Goal: Information Seeking & Learning: Learn about a topic

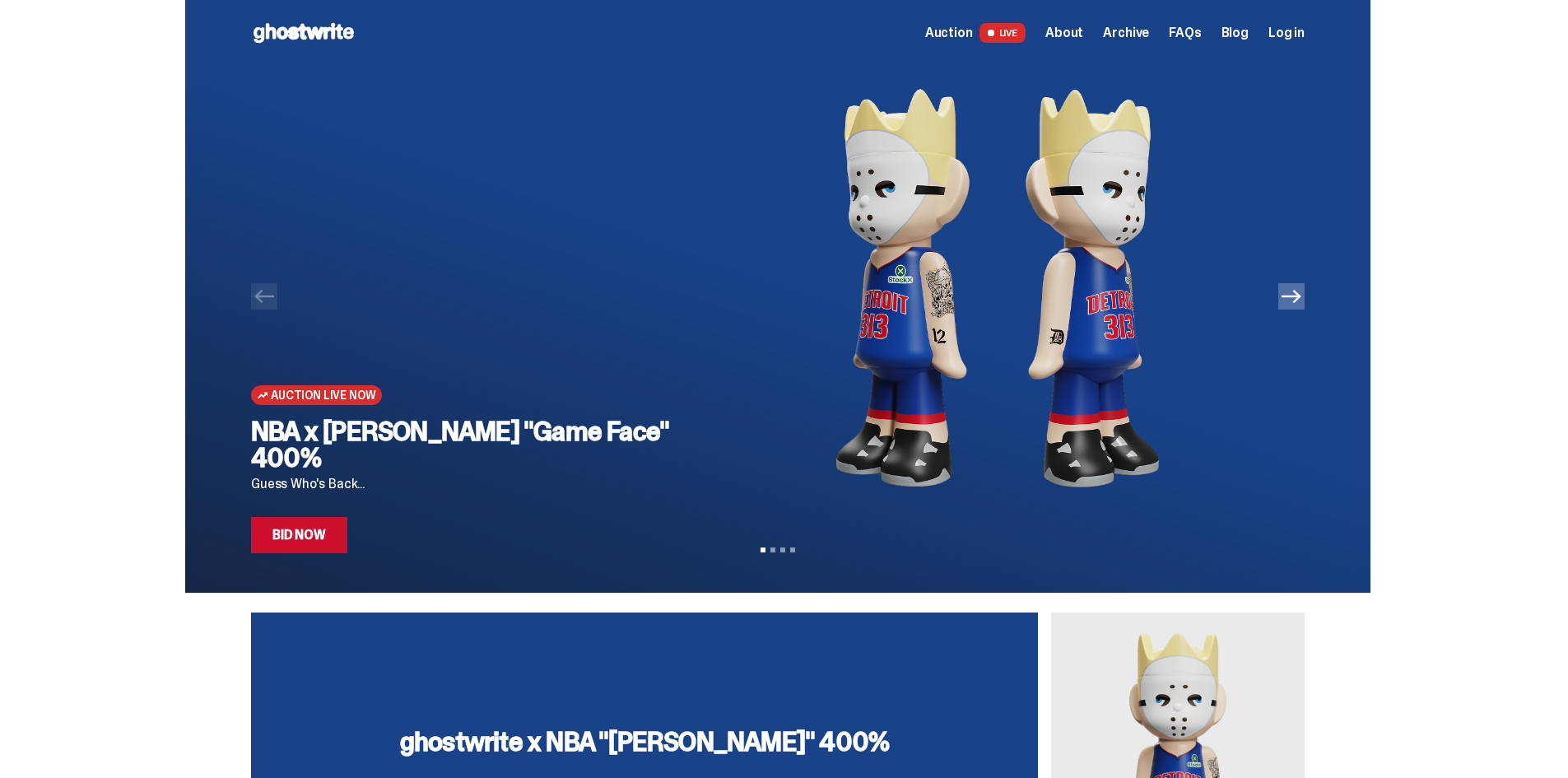
click at [1302, 304] on icon "Next" at bounding box center [1292, 296] width 20 height 20
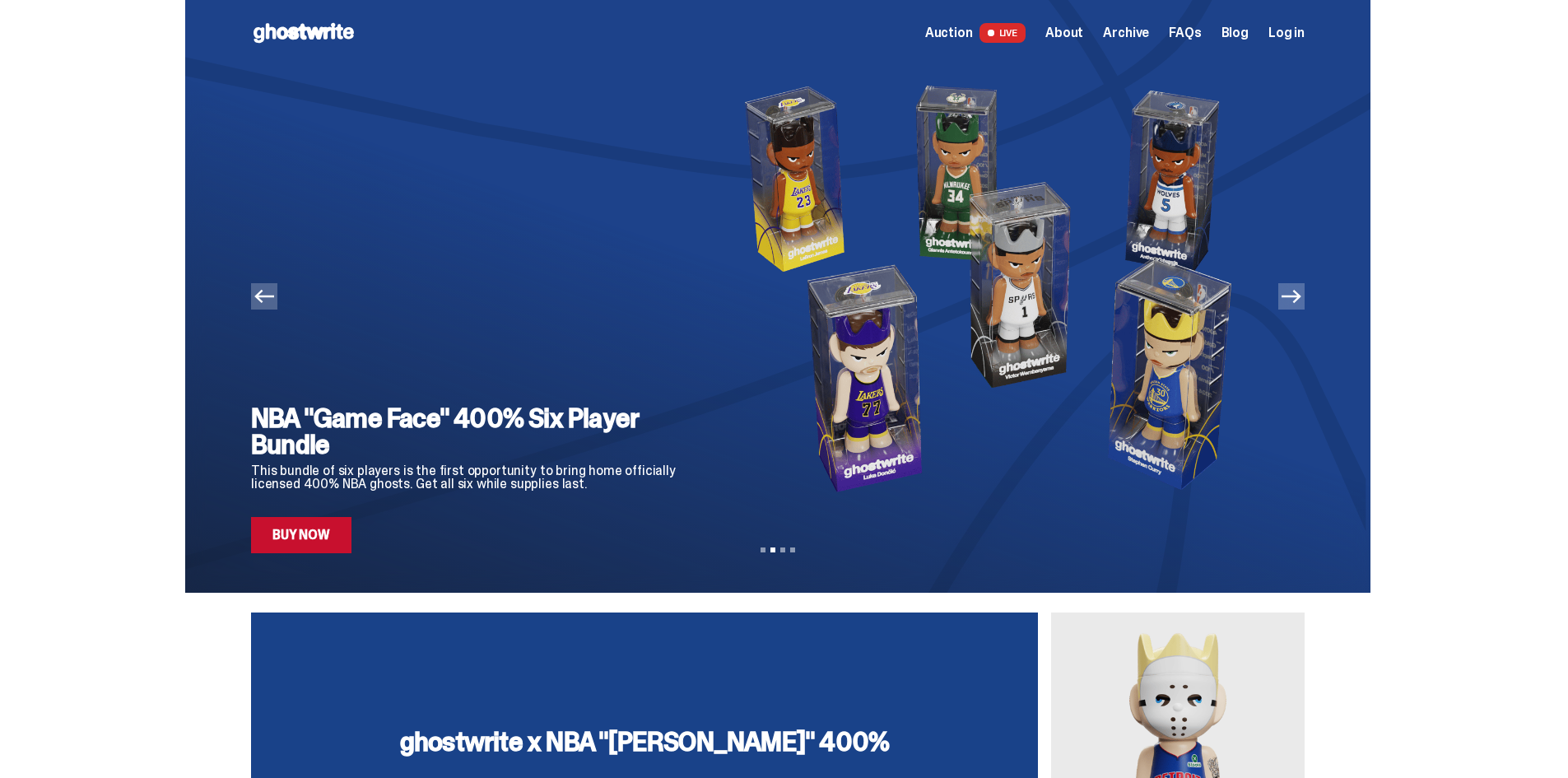
click at [1302, 303] on icon "Next" at bounding box center [1292, 296] width 20 height 20
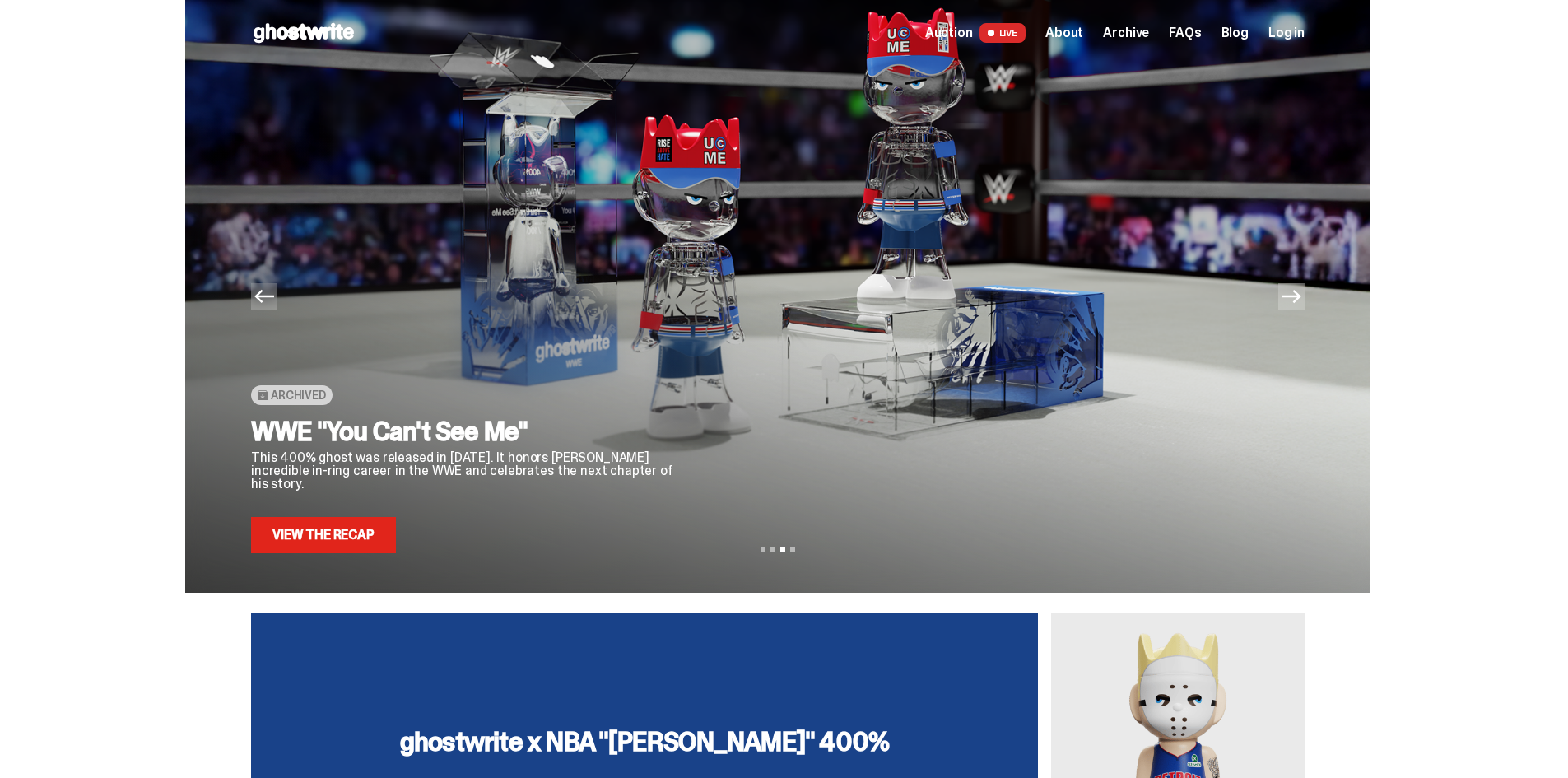
click at [1302, 303] on icon "Next" at bounding box center [1292, 296] width 20 height 20
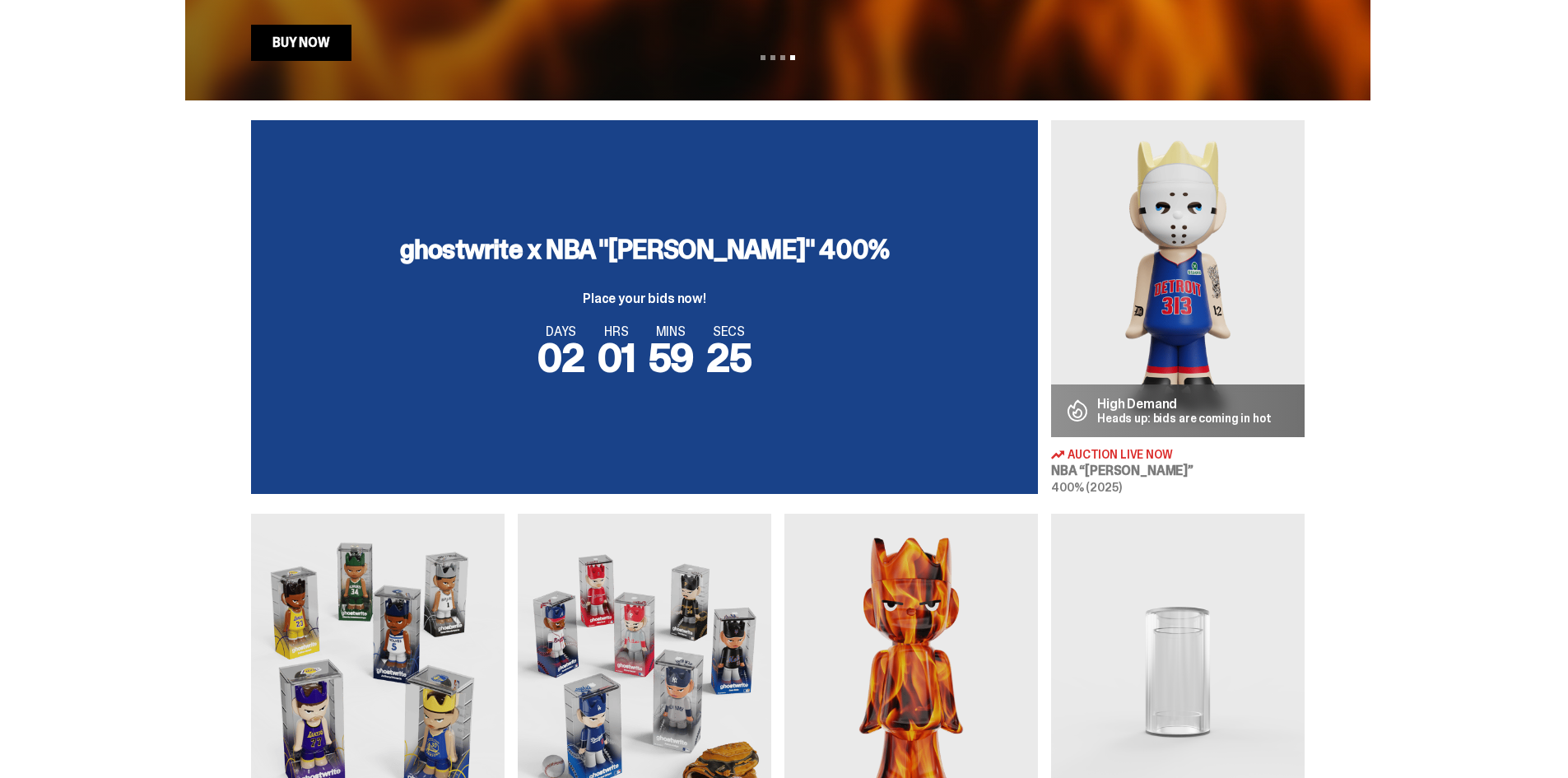
scroll to position [493, 0]
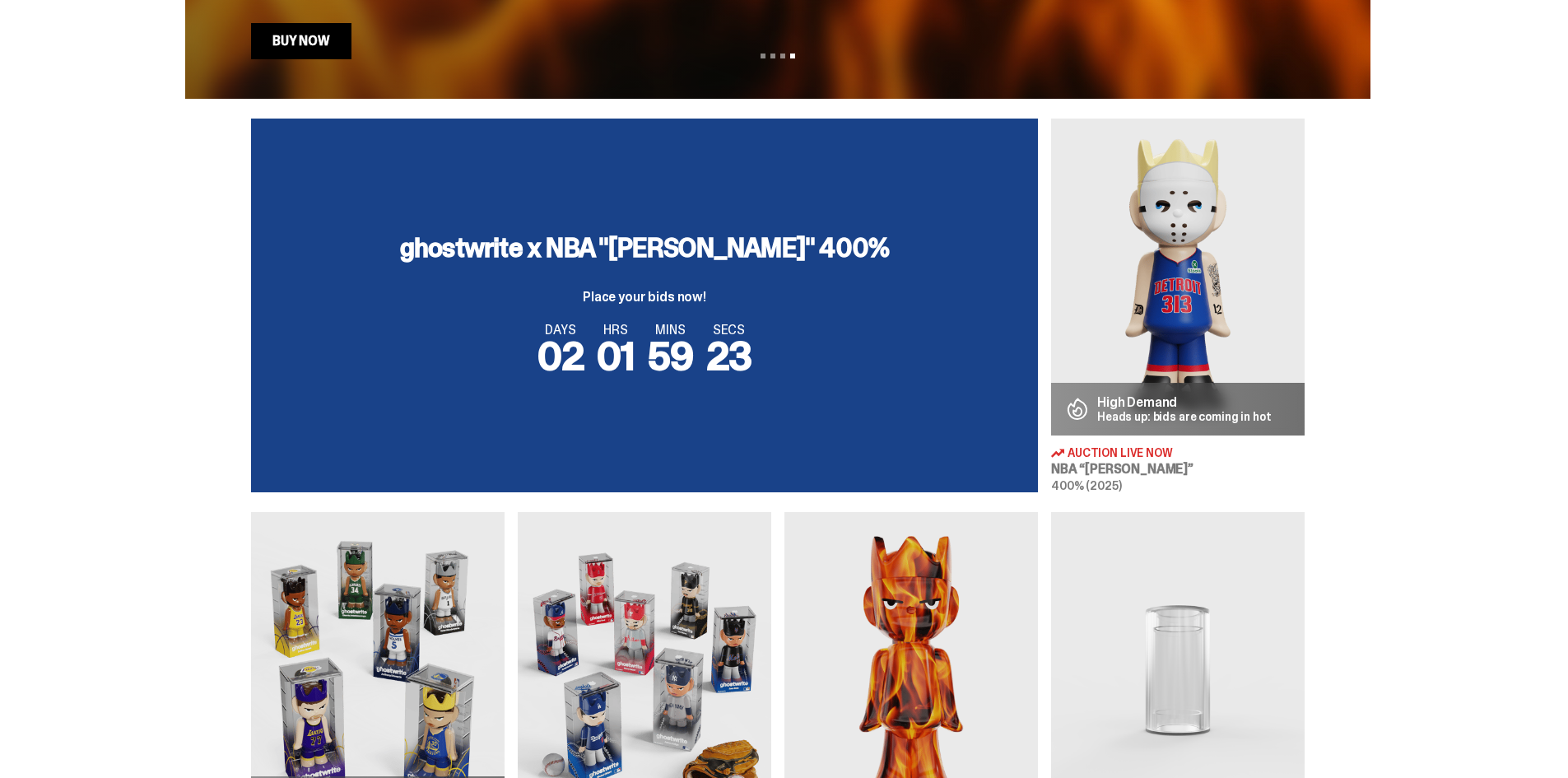
click at [1184, 323] on img at bounding box center [1177, 277] width 254 height 316
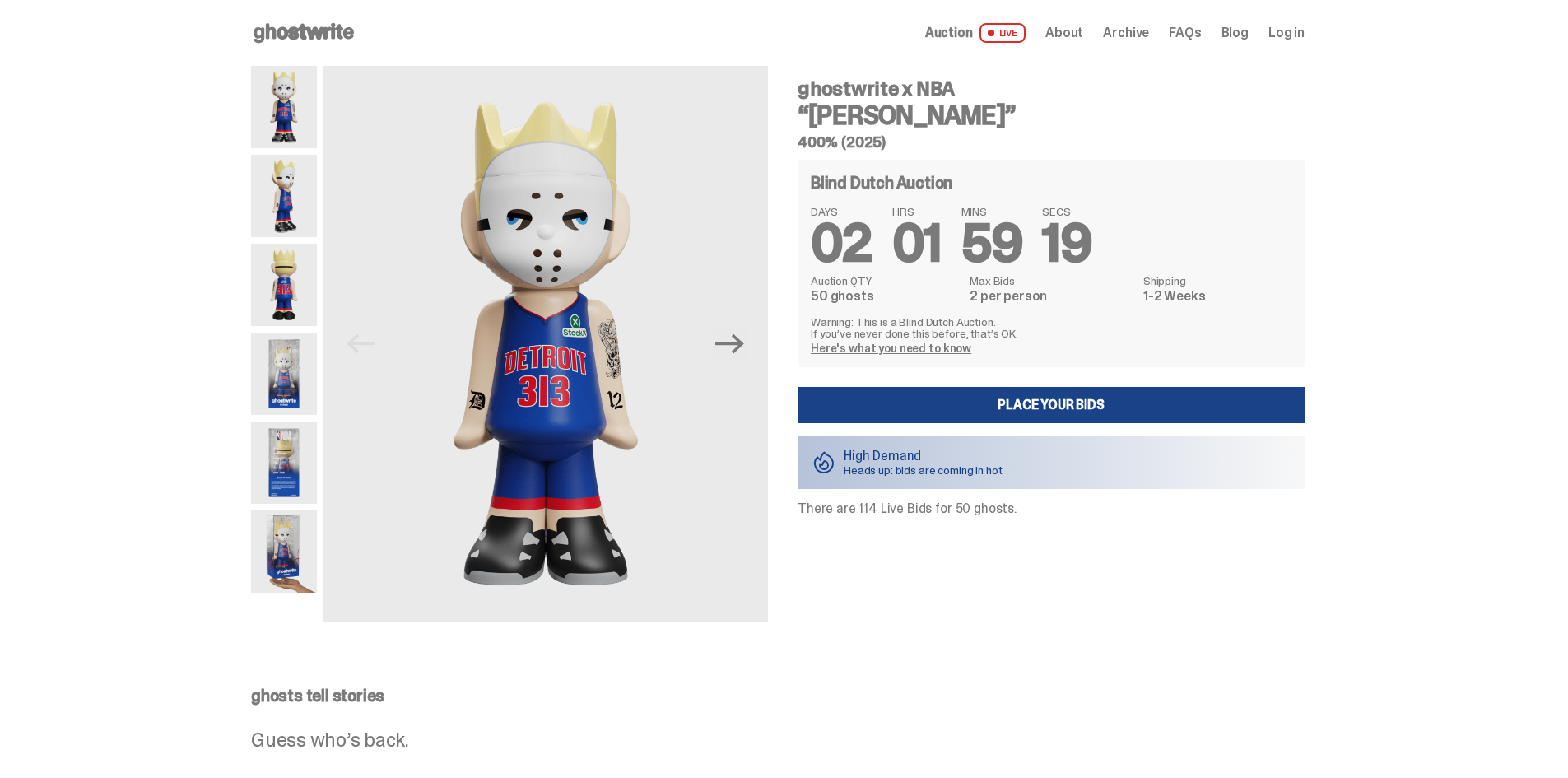
click at [289, 183] on img at bounding box center [284, 196] width 66 height 82
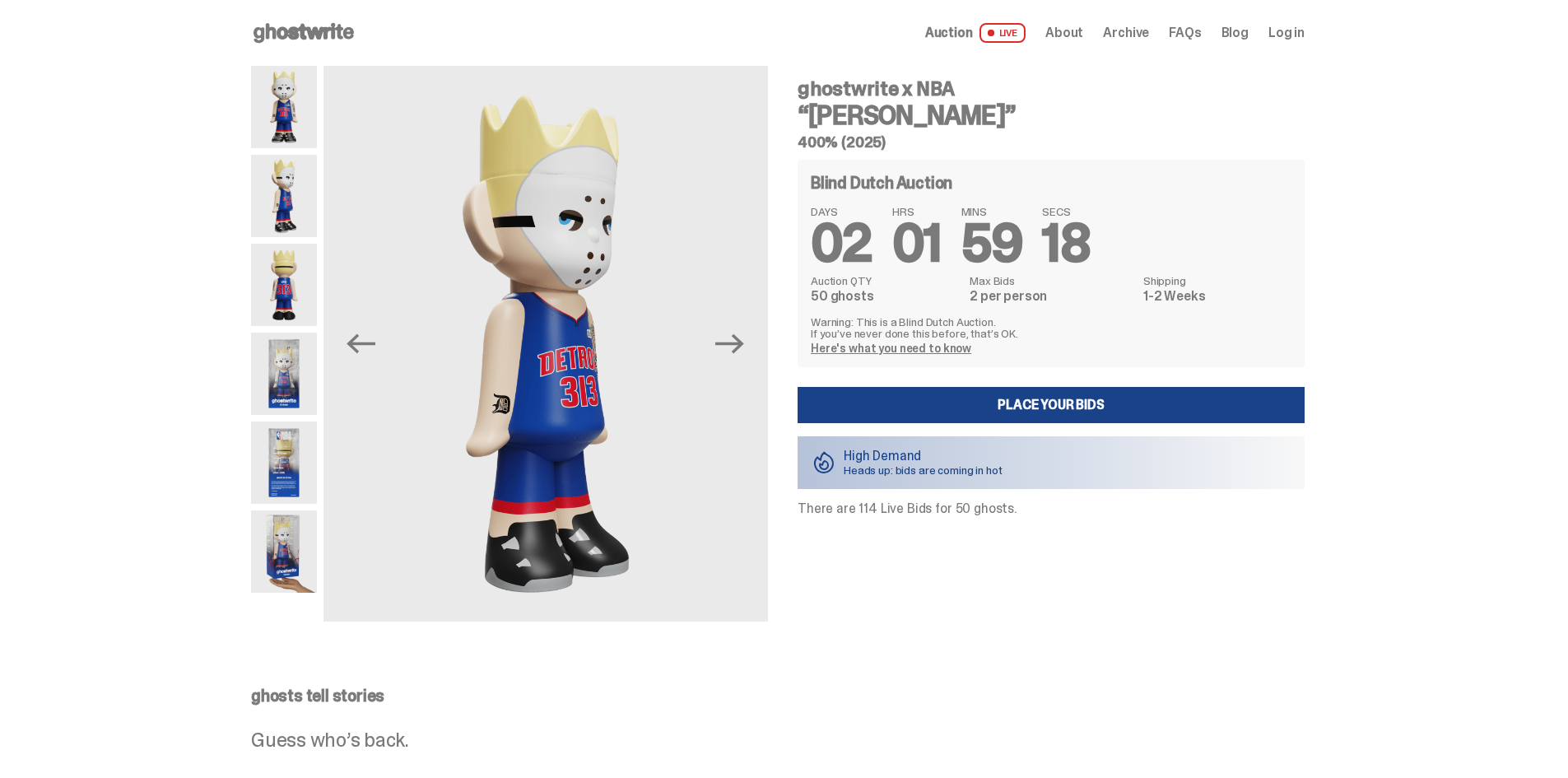
click at [294, 268] on img at bounding box center [284, 285] width 66 height 82
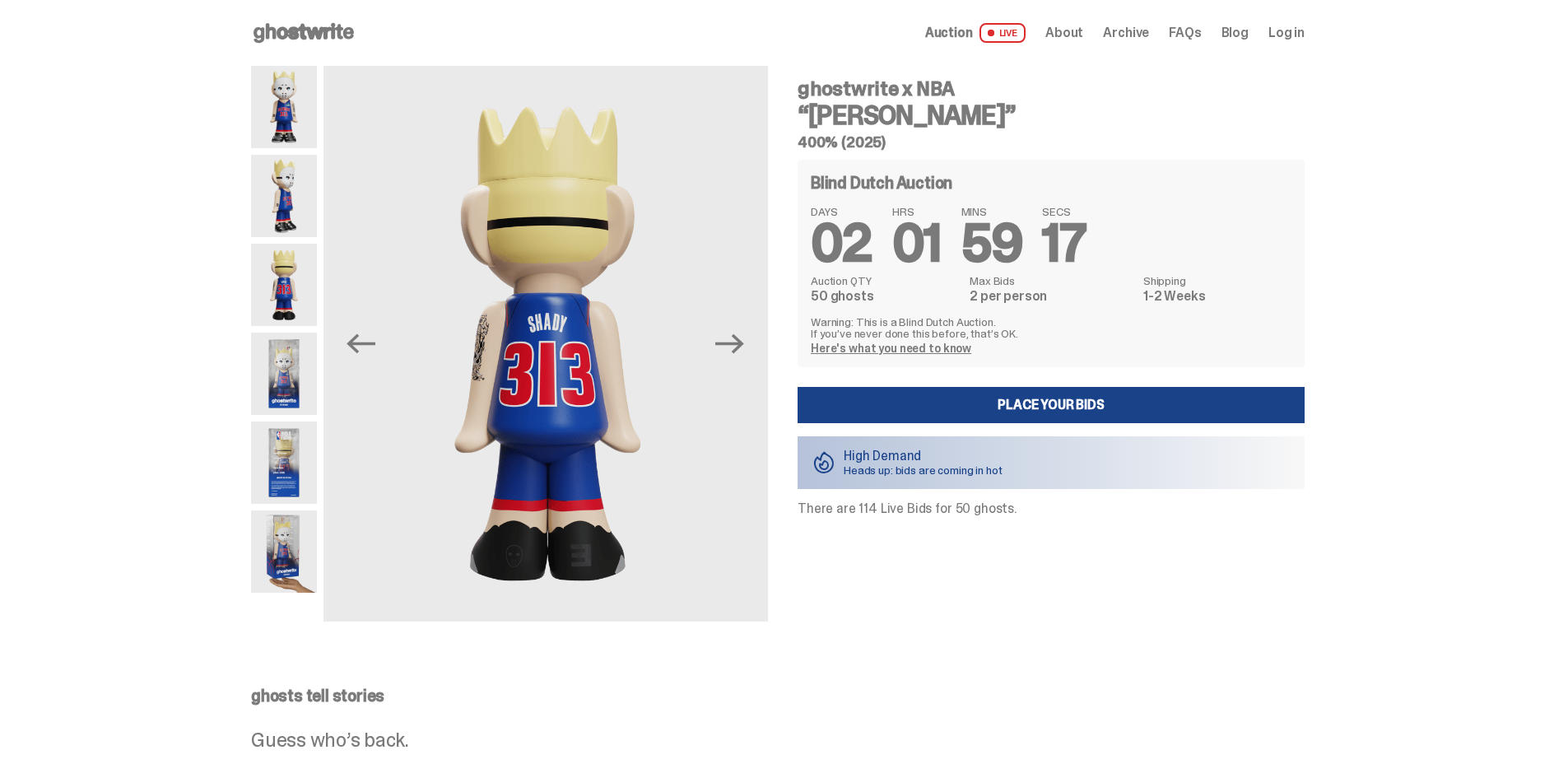
click at [303, 331] on div at bounding box center [284, 343] width 66 height 555
click at [304, 371] on img at bounding box center [284, 374] width 66 height 82
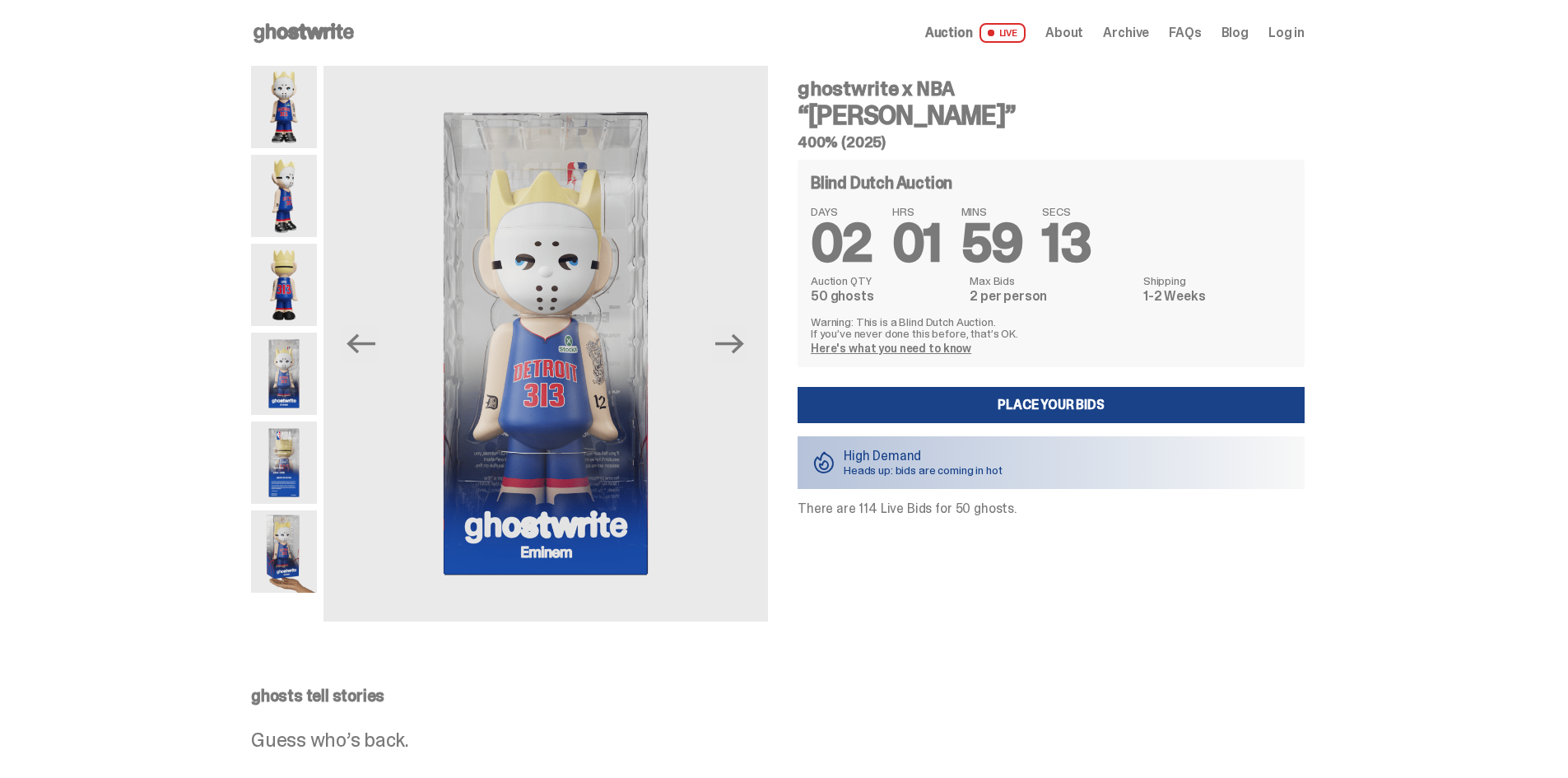
click at [301, 434] on img at bounding box center [284, 462] width 66 height 82
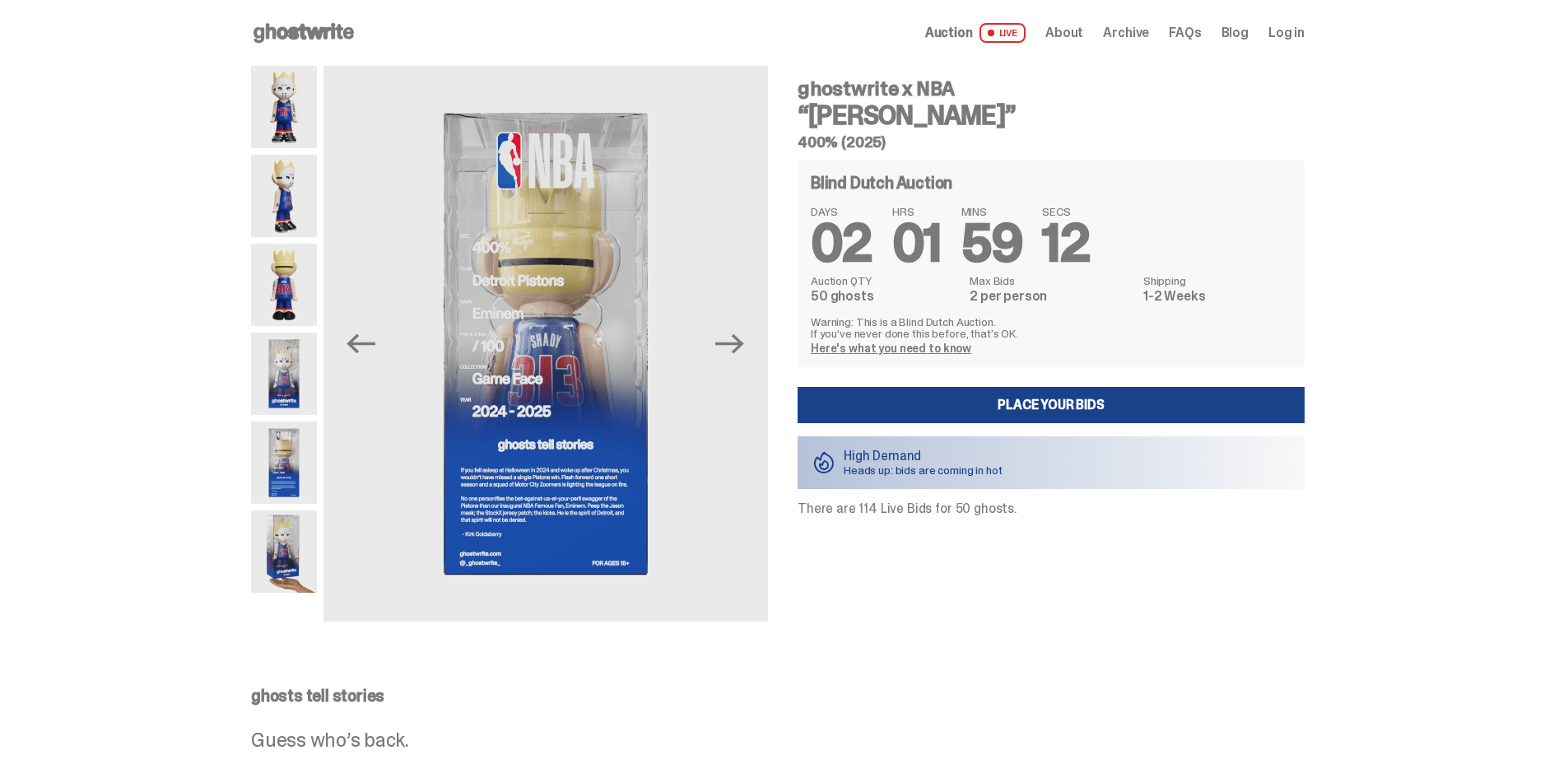
click at [283, 527] on img at bounding box center [284, 551] width 66 height 82
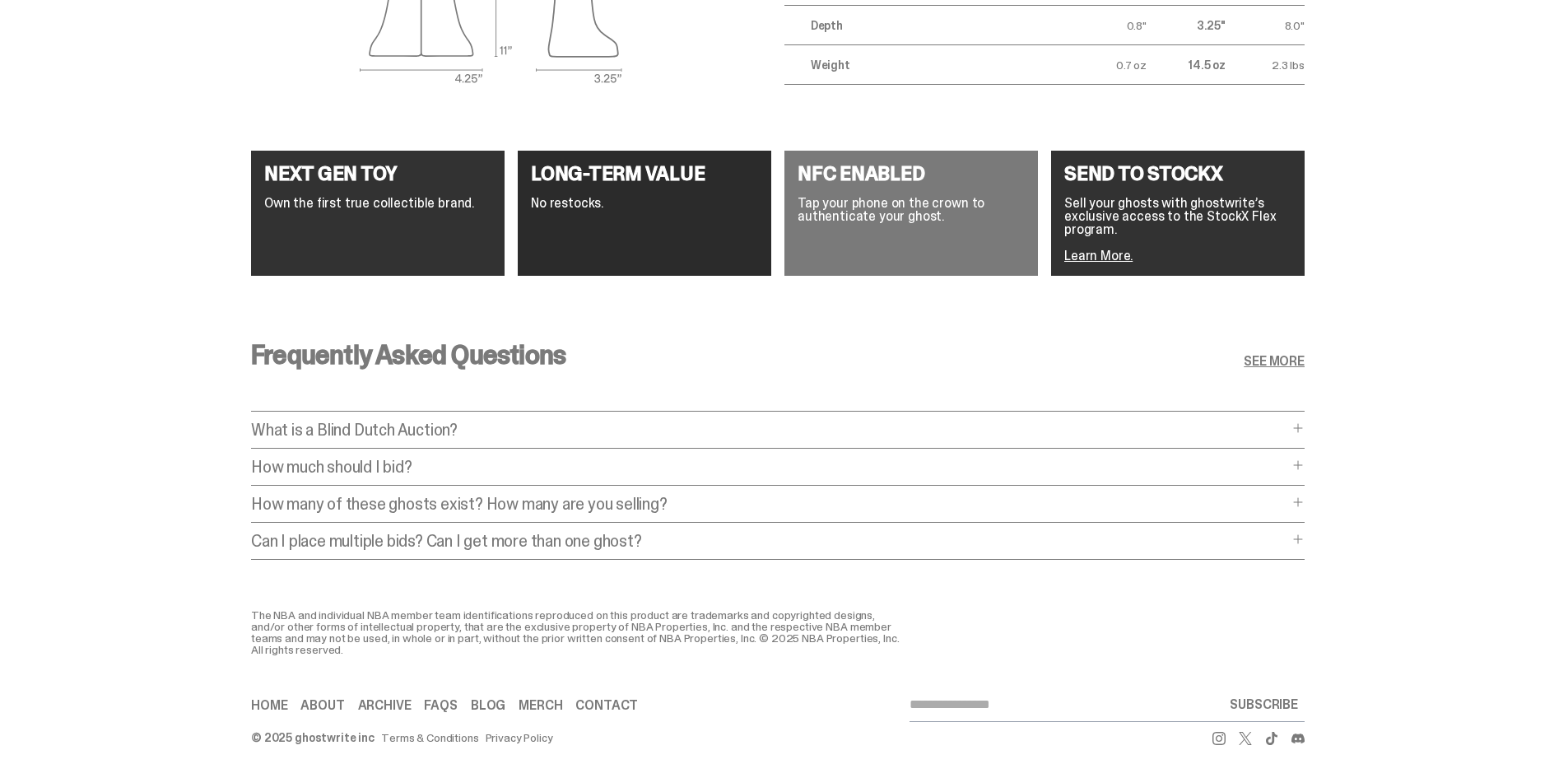
scroll to position [3049, 0]
click at [521, 495] on p "How many of these ghosts exist? How many are you selling?" at bounding box center [769, 504] width 1037 height 17
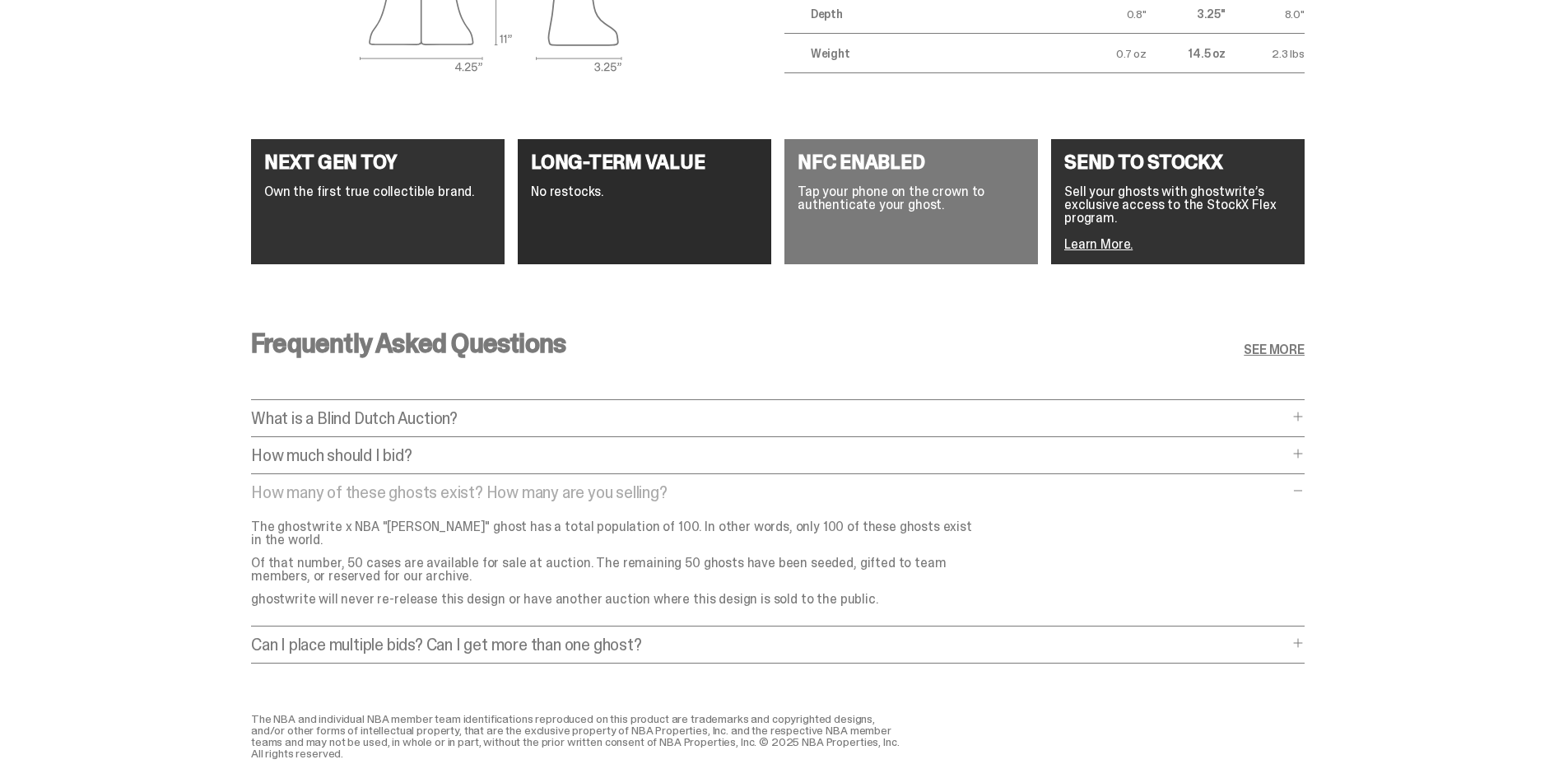
click at [497, 484] on p "How many of these ghosts exist? How many are you selling?" at bounding box center [769, 492] width 1037 height 17
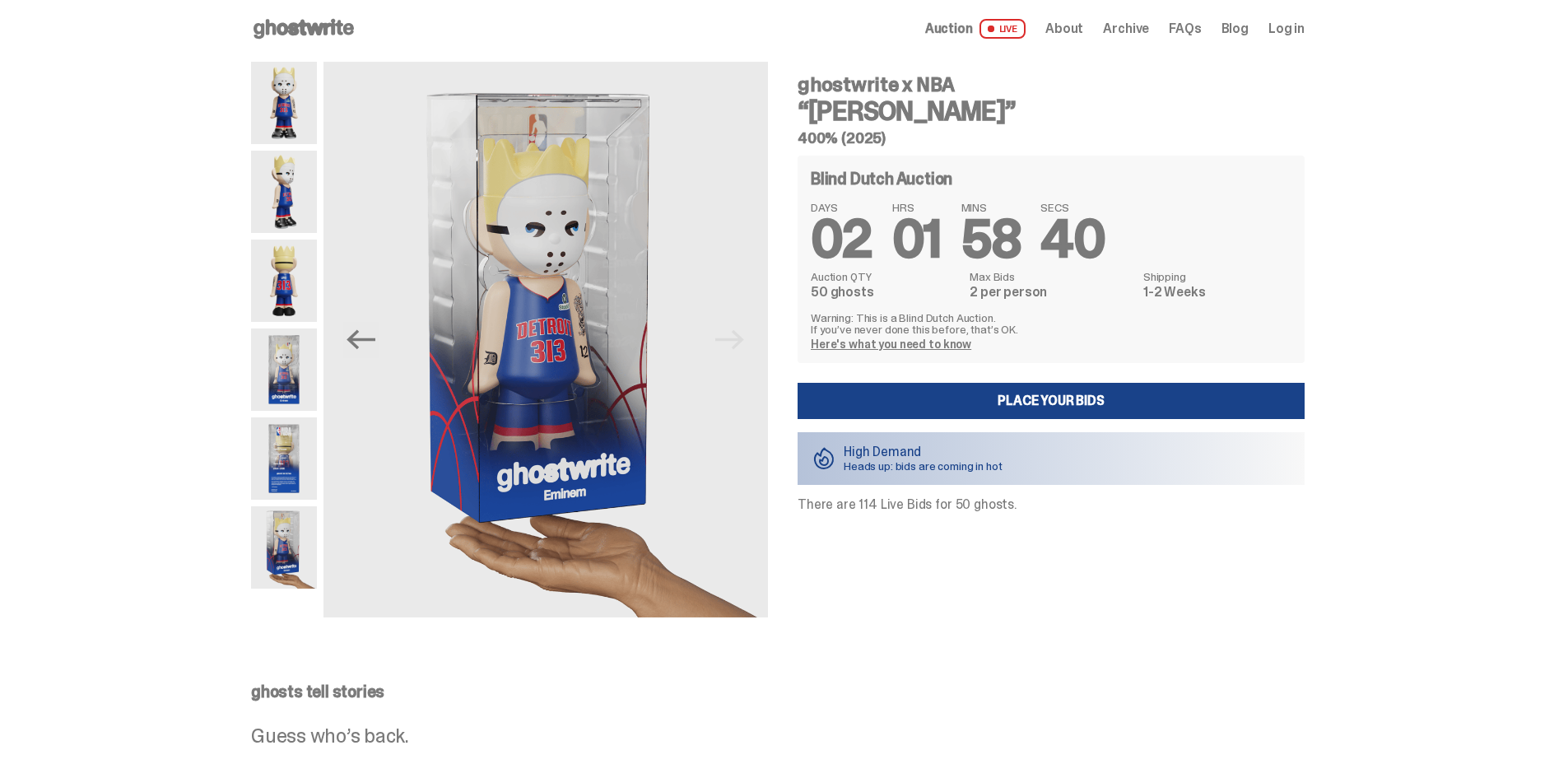
scroll to position [0, 0]
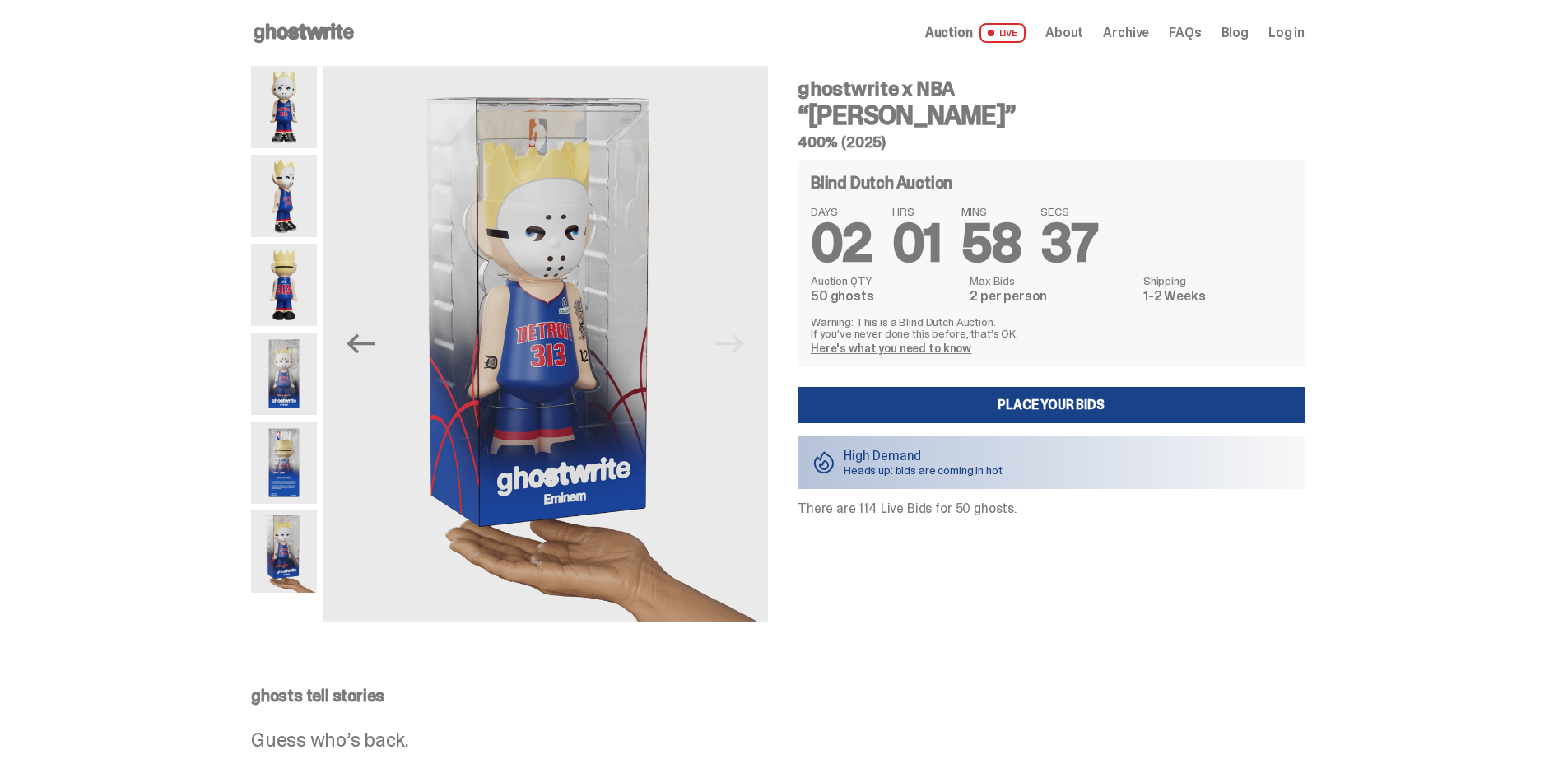
click at [902, 464] on p "Heads up: bids are coming in hot" at bounding box center [924, 470] width 159 height 11
drag, startPoint x: 887, startPoint y: 509, endPoint x: 1034, endPoint y: 512, distance: 147.0
click at [1031, 513] on p "There are 114 Live Bids for 50 ghosts." at bounding box center [1051, 508] width 507 height 13
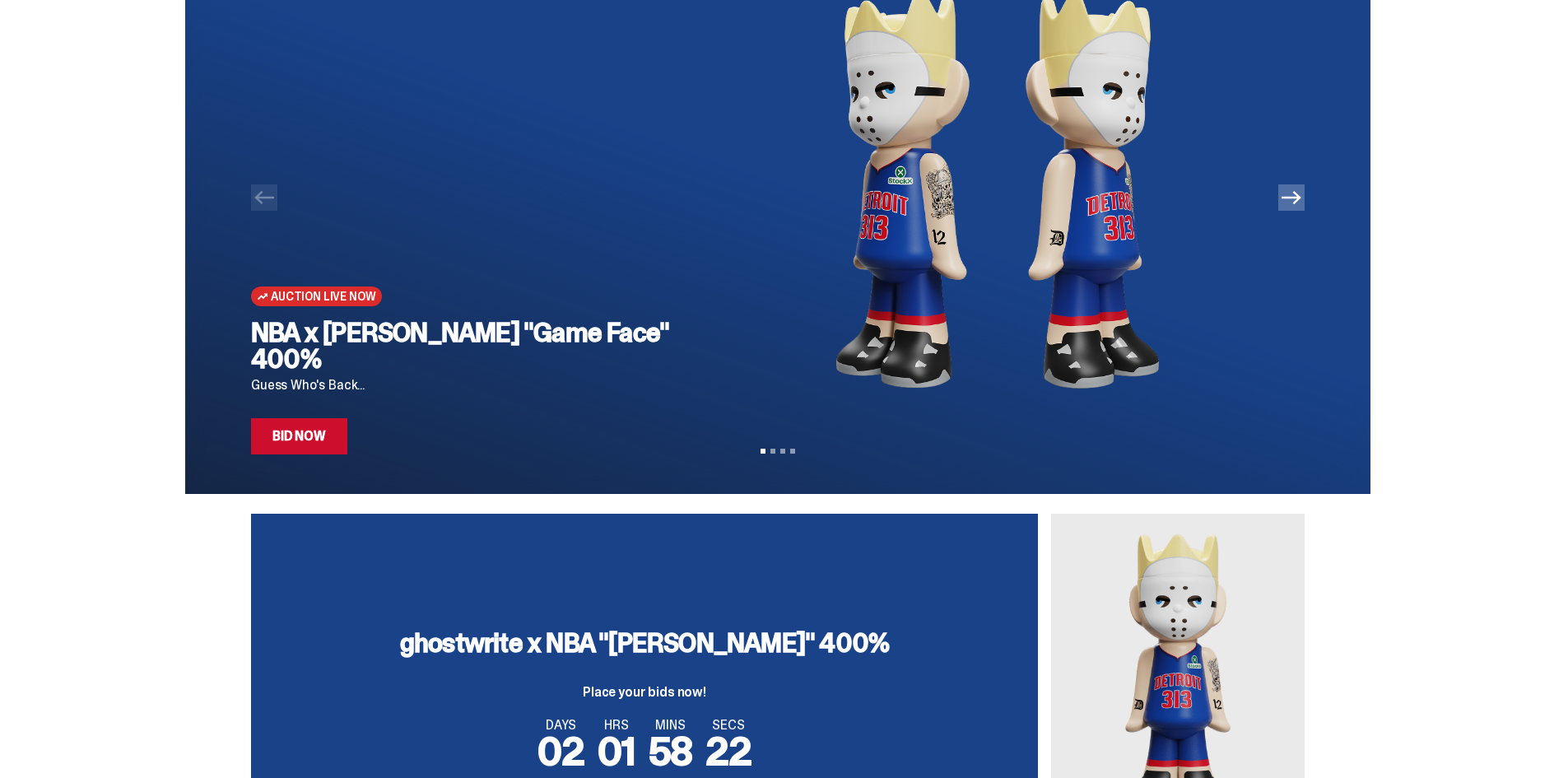
scroll to position [19, 0]
